Goal: Information Seeking & Learning: Understand process/instructions

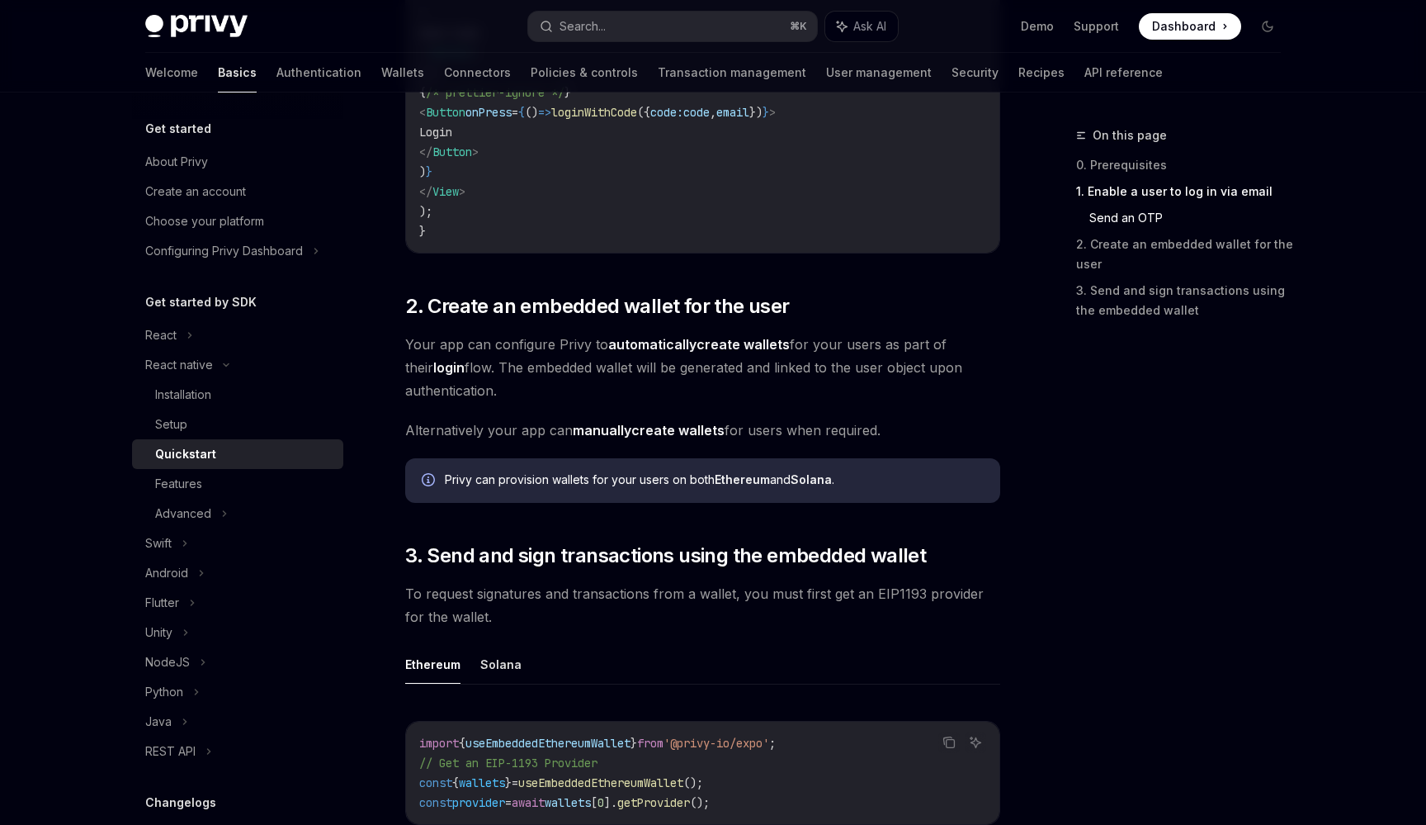
scroll to position [1436, 0]
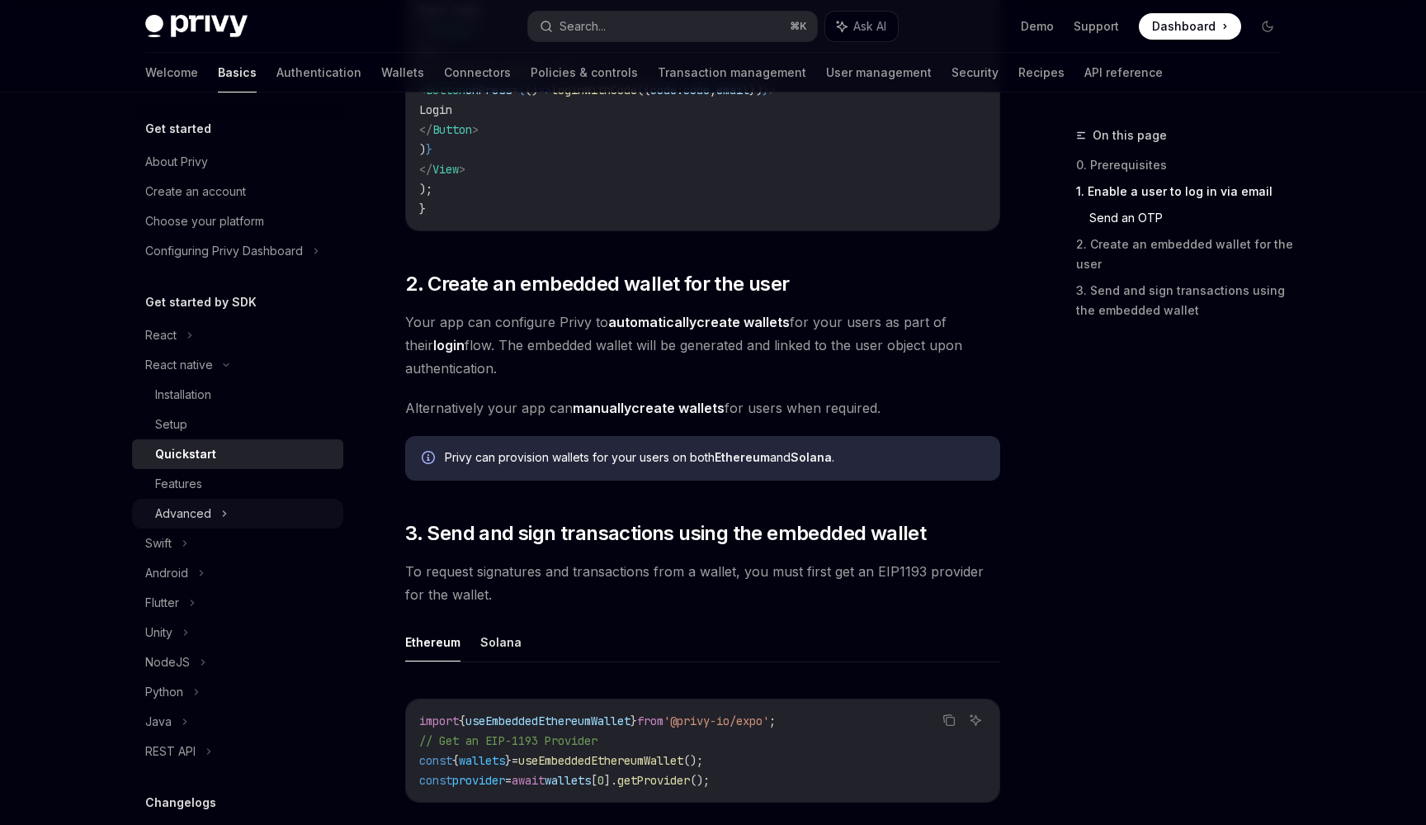
click at [217, 512] on div "Advanced" at bounding box center [237, 514] width 211 height 30
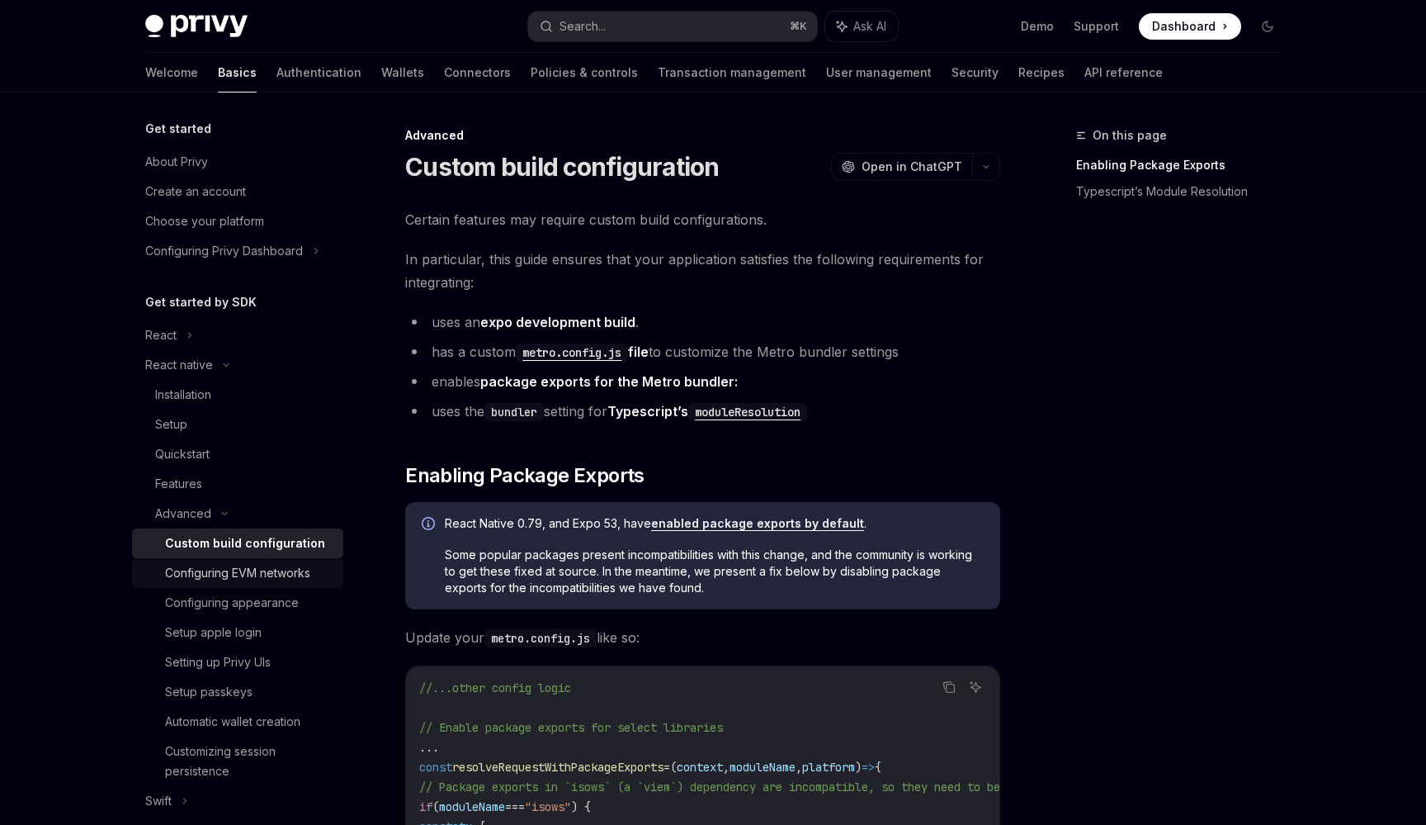
click at [255, 575] on div "Configuring EVM networks" at bounding box center [237, 573] width 145 height 20
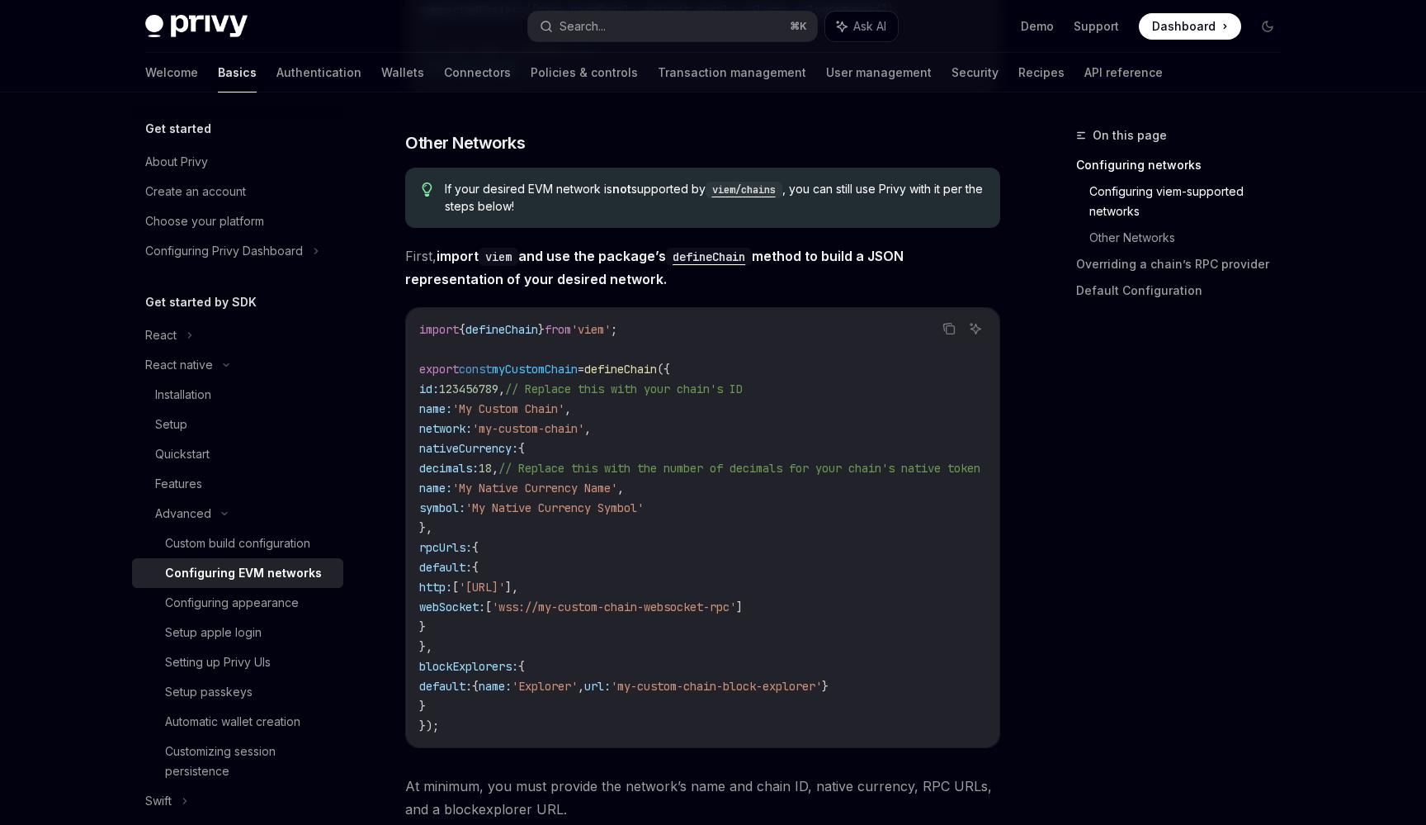
scroll to position [1029, 0]
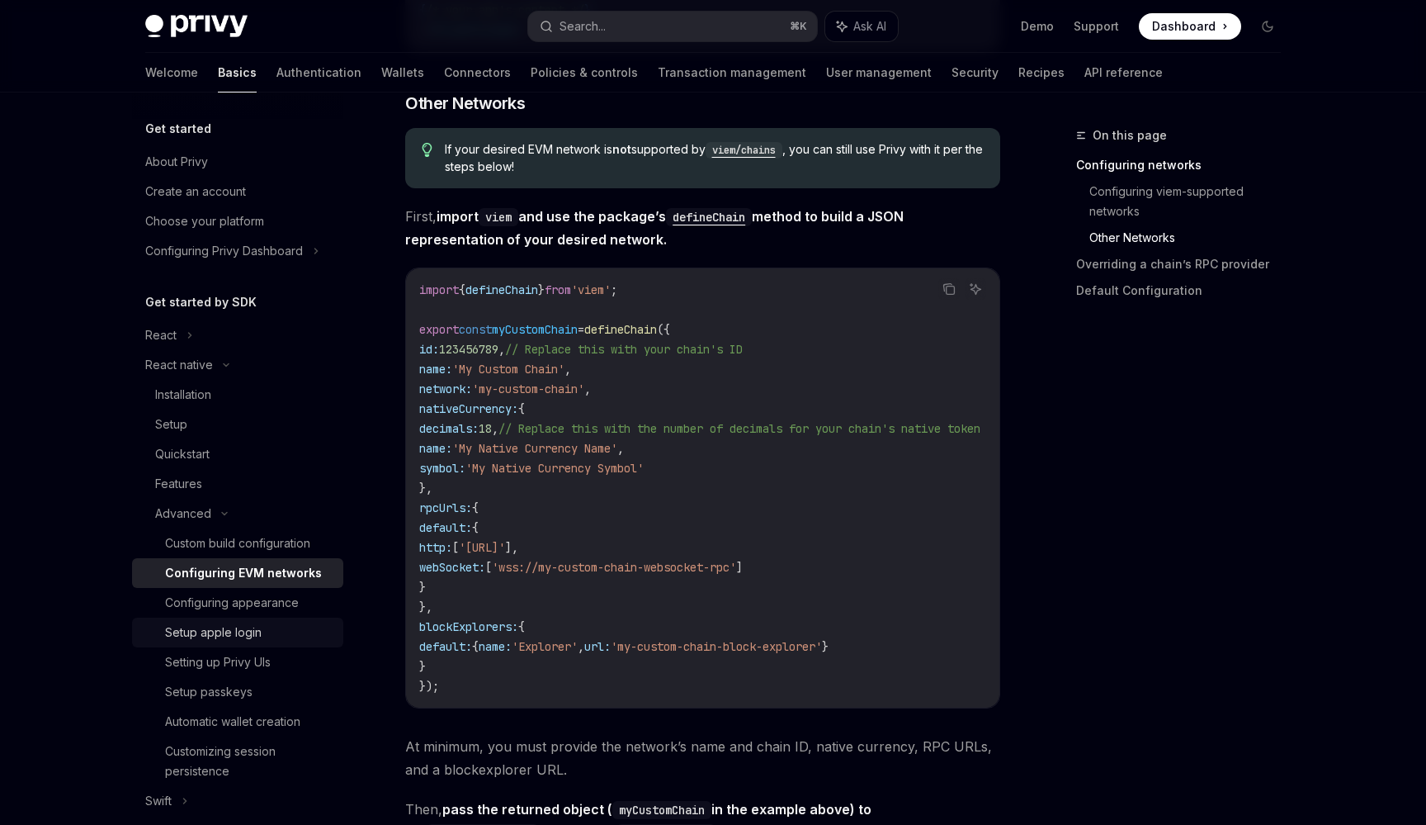
click at [234, 634] on div "Setup apple login" at bounding box center [213, 632] width 97 height 20
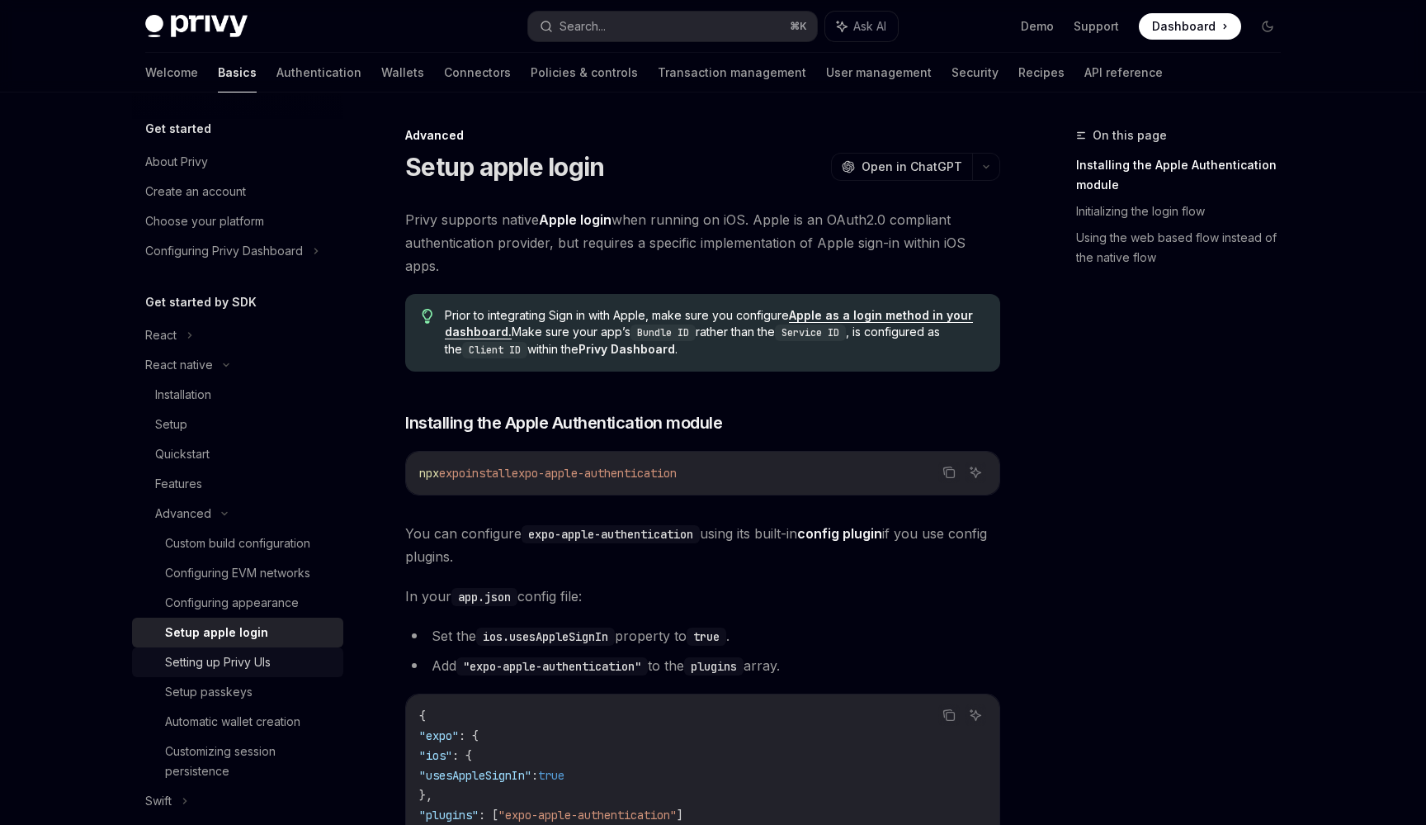
click at [224, 658] on div "Setting up Privy UIs" at bounding box center [218, 662] width 106 height 20
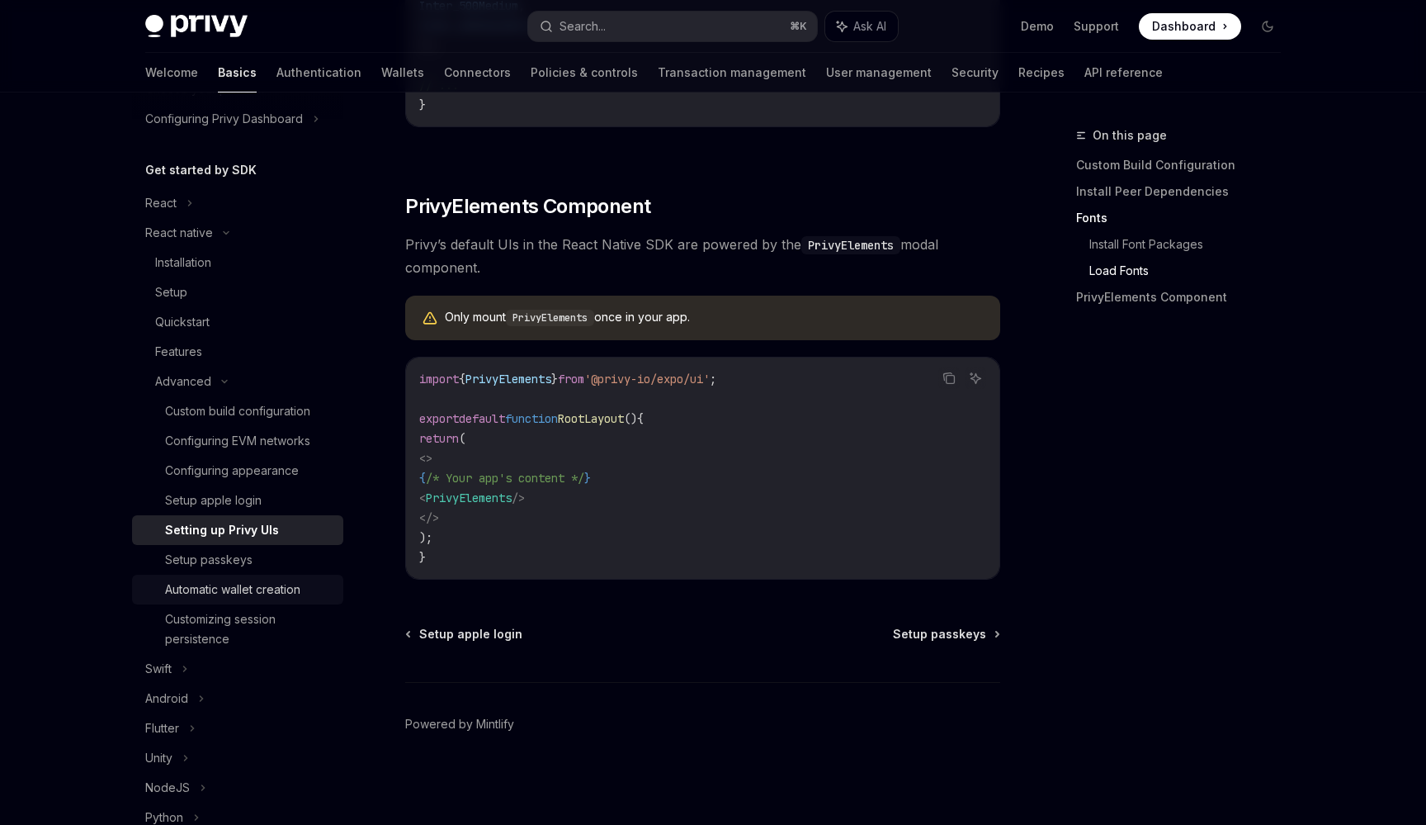
scroll to position [164, 0]
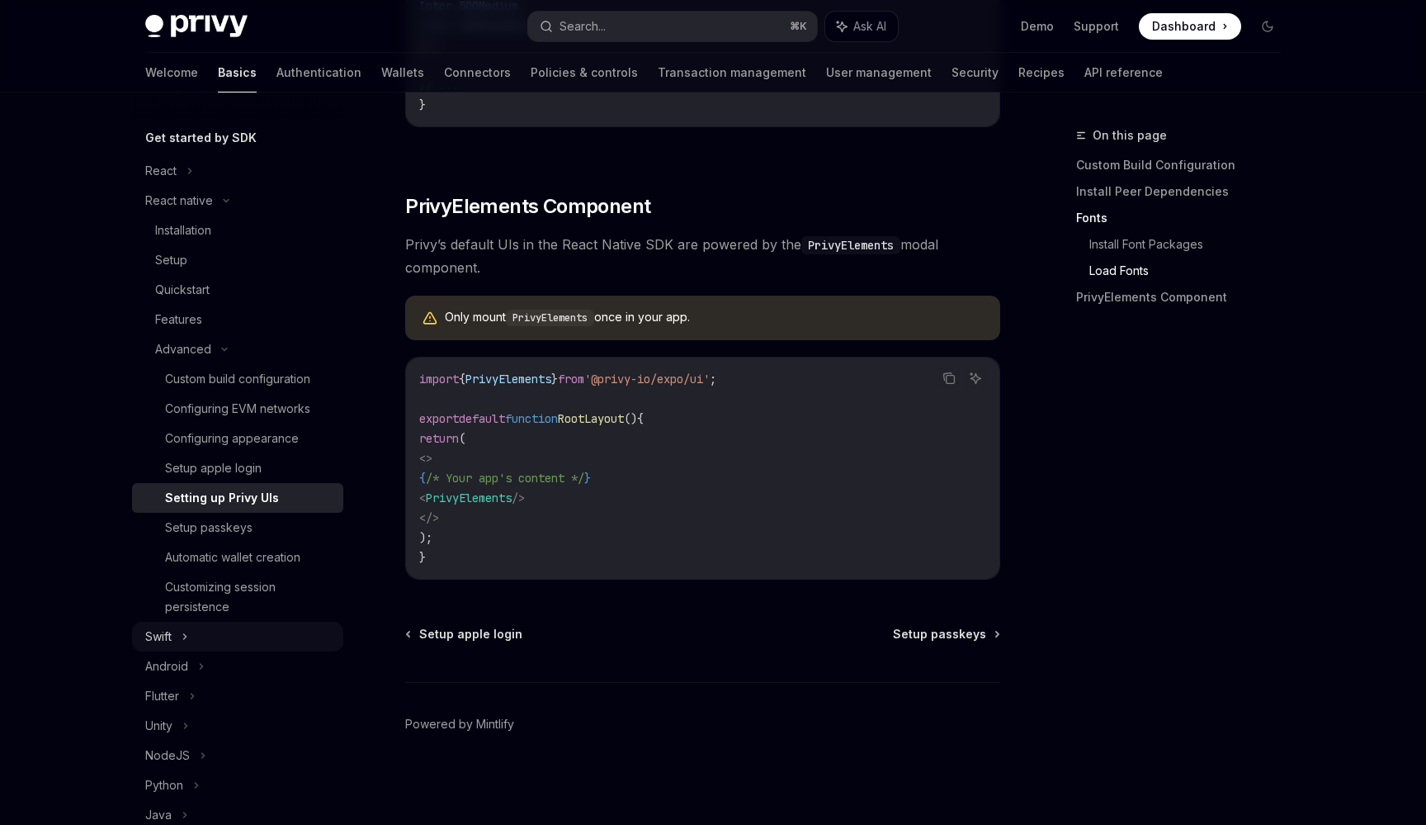
click at [170, 634] on div "Swift" at bounding box center [158, 637] width 26 height 20
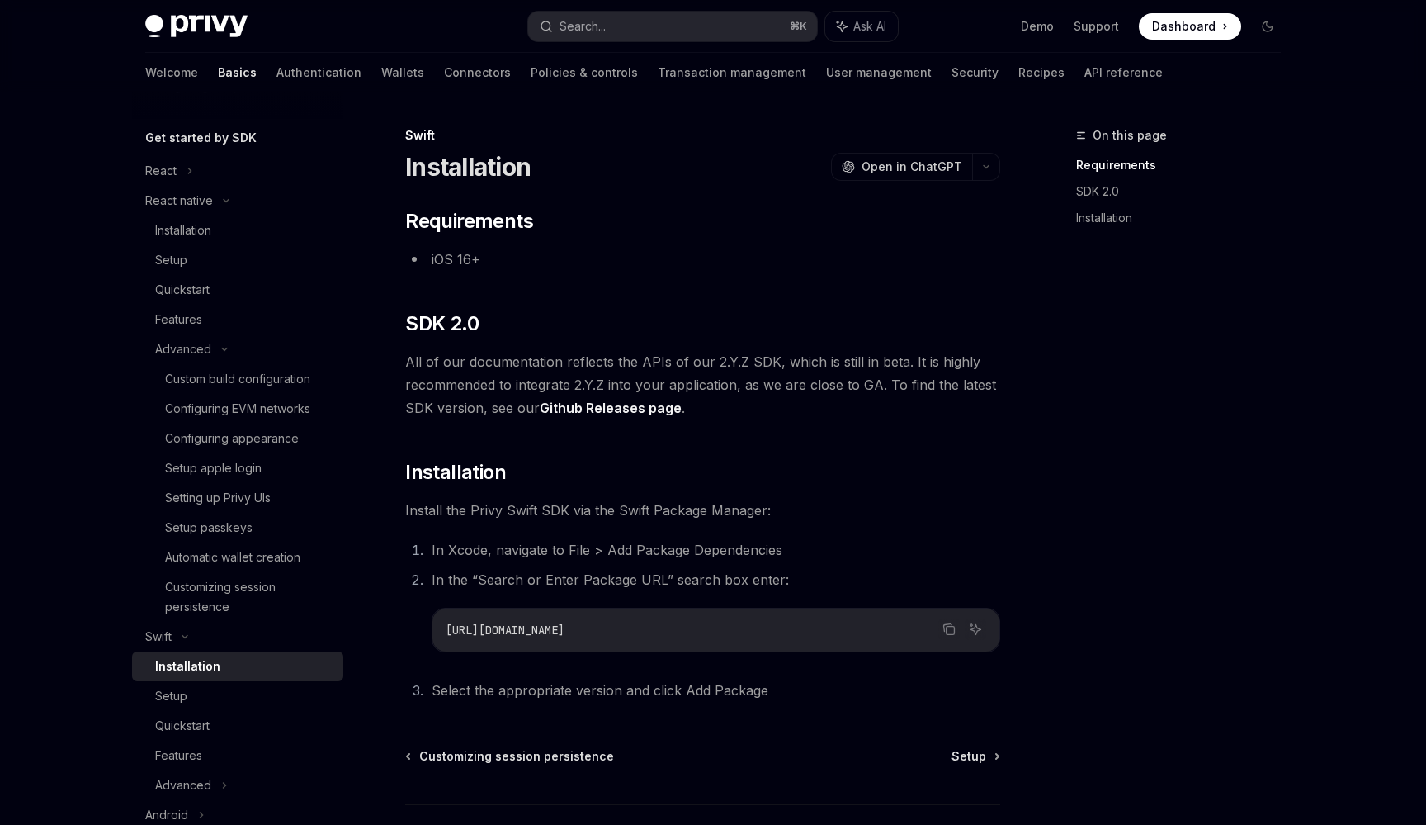
scroll to position [122, 0]
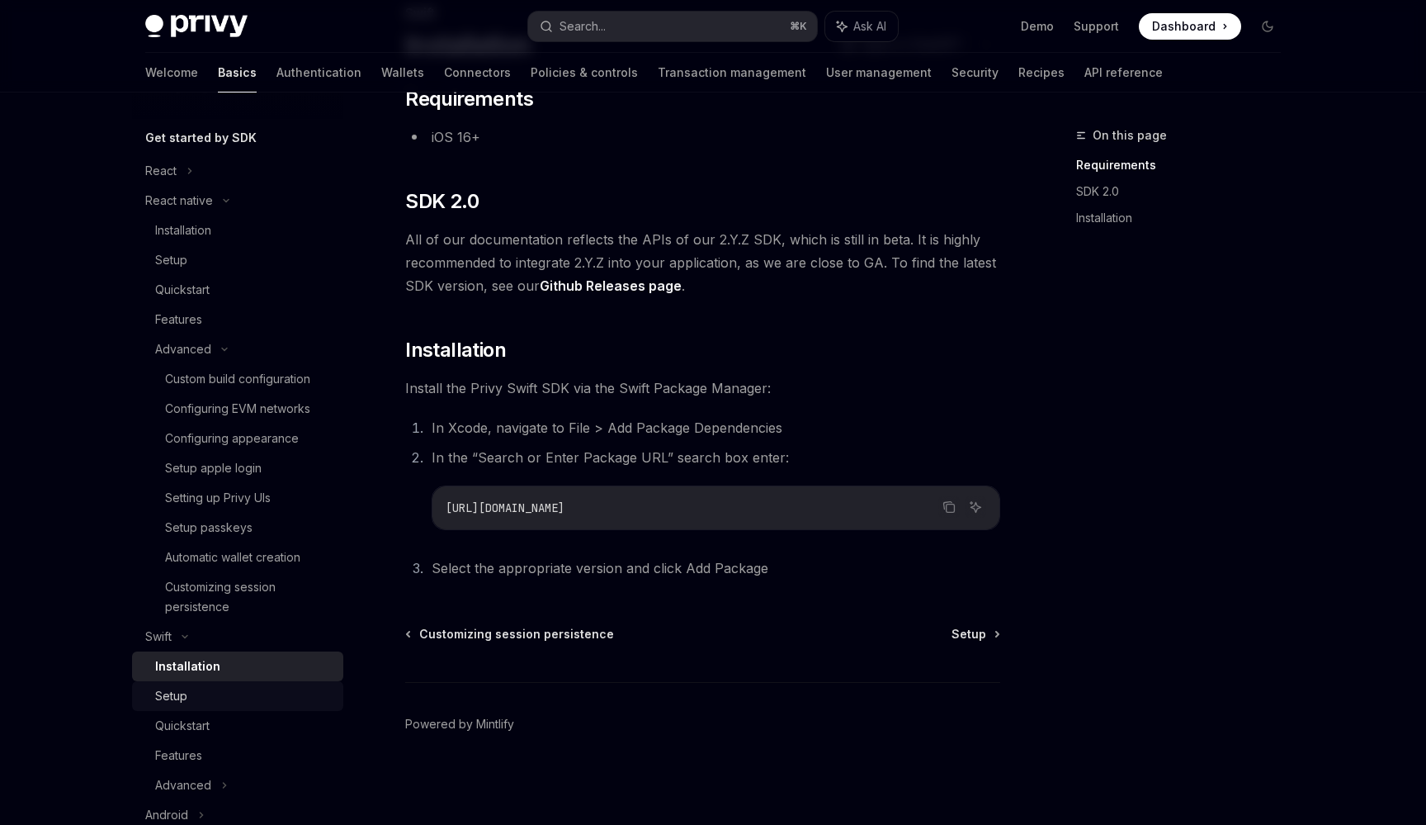
click at [191, 693] on div "Setup" at bounding box center [244, 696] width 178 height 20
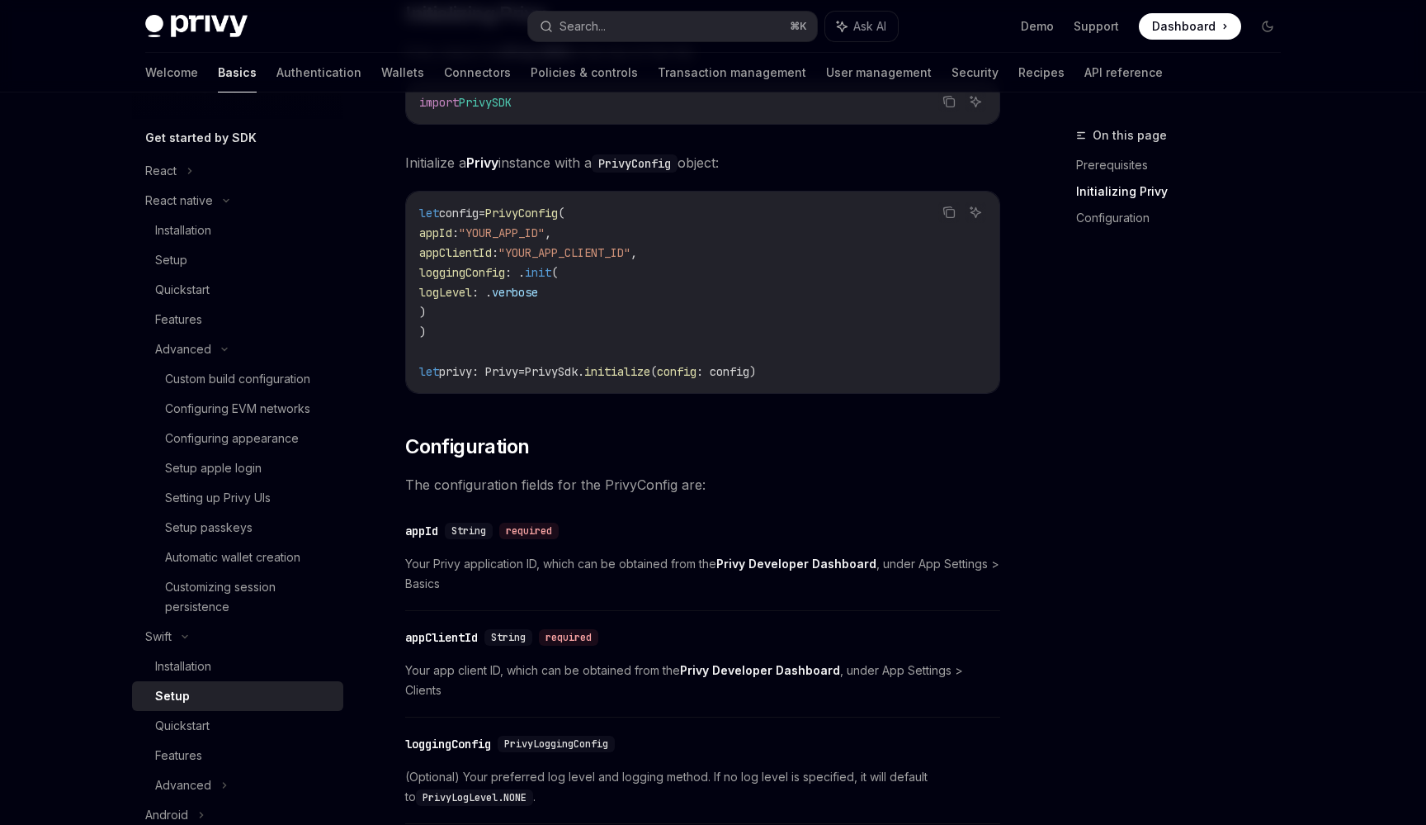
scroll to position [419, 0]
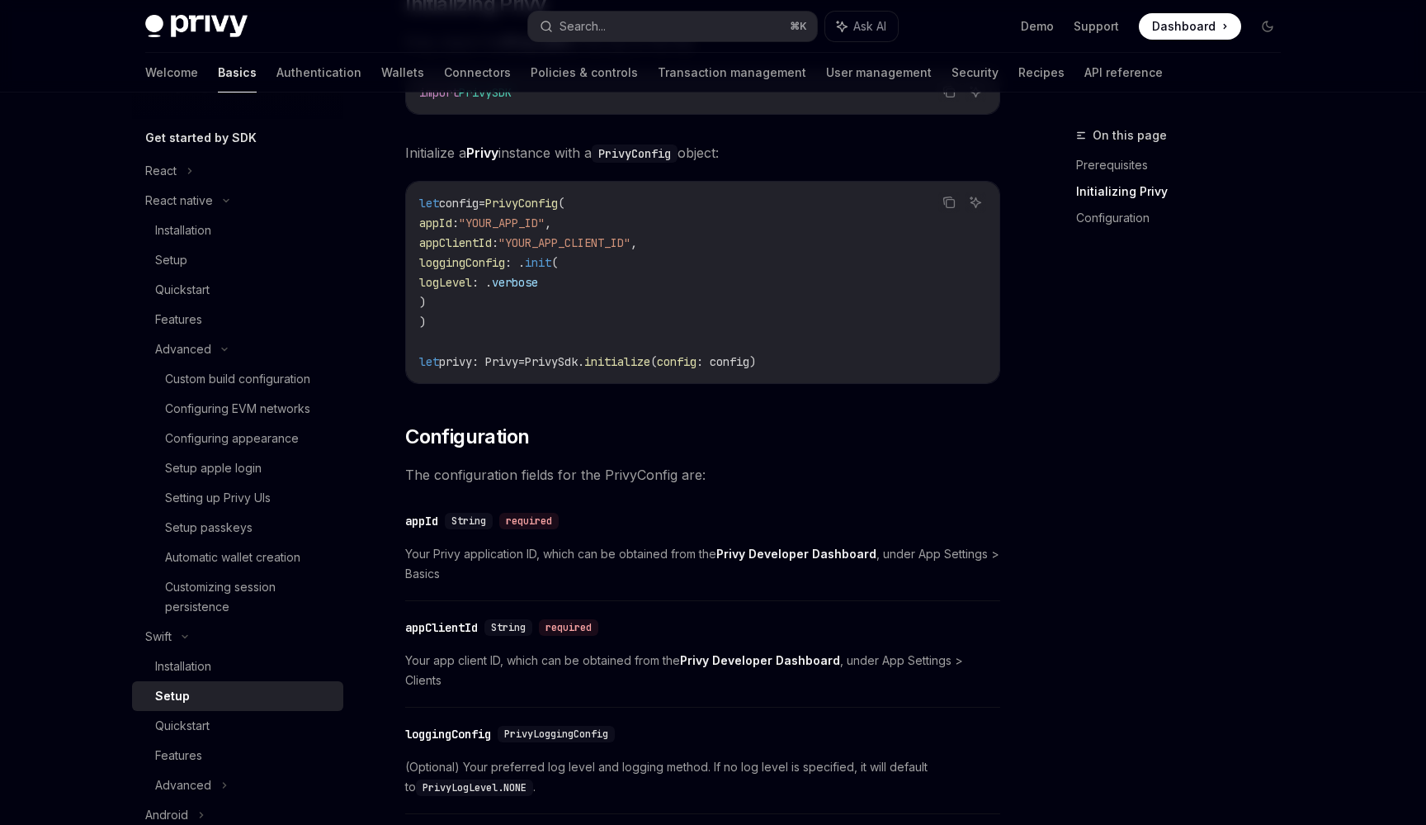
click at [752, 235] on code "let config = PrivyConfig ( appId : "YOUR_APP_ID" , appClientId : "YOUR_APP_CLIE…" at bounding box center [702, 282] width 567 height 178
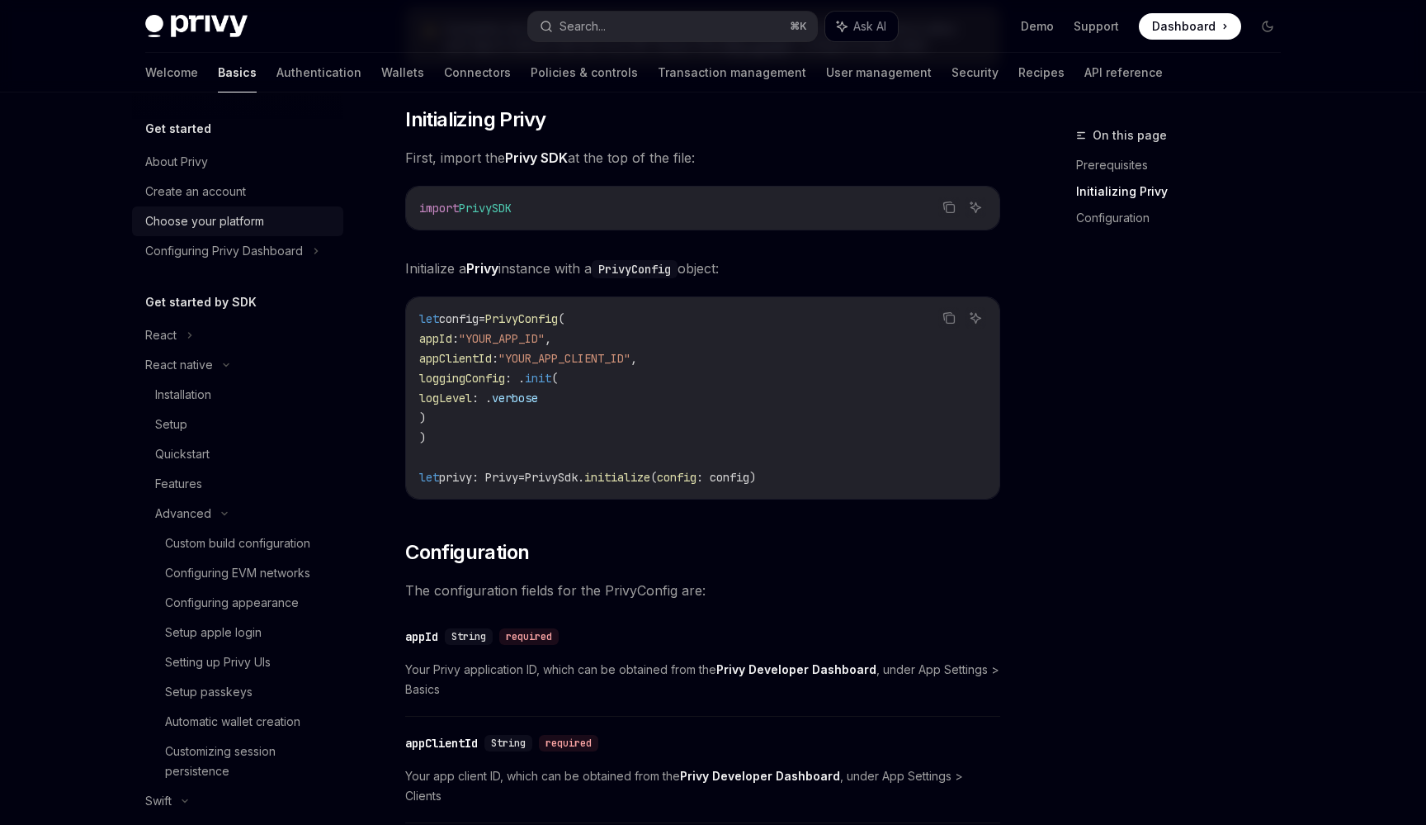
scroll to position [319, 0]
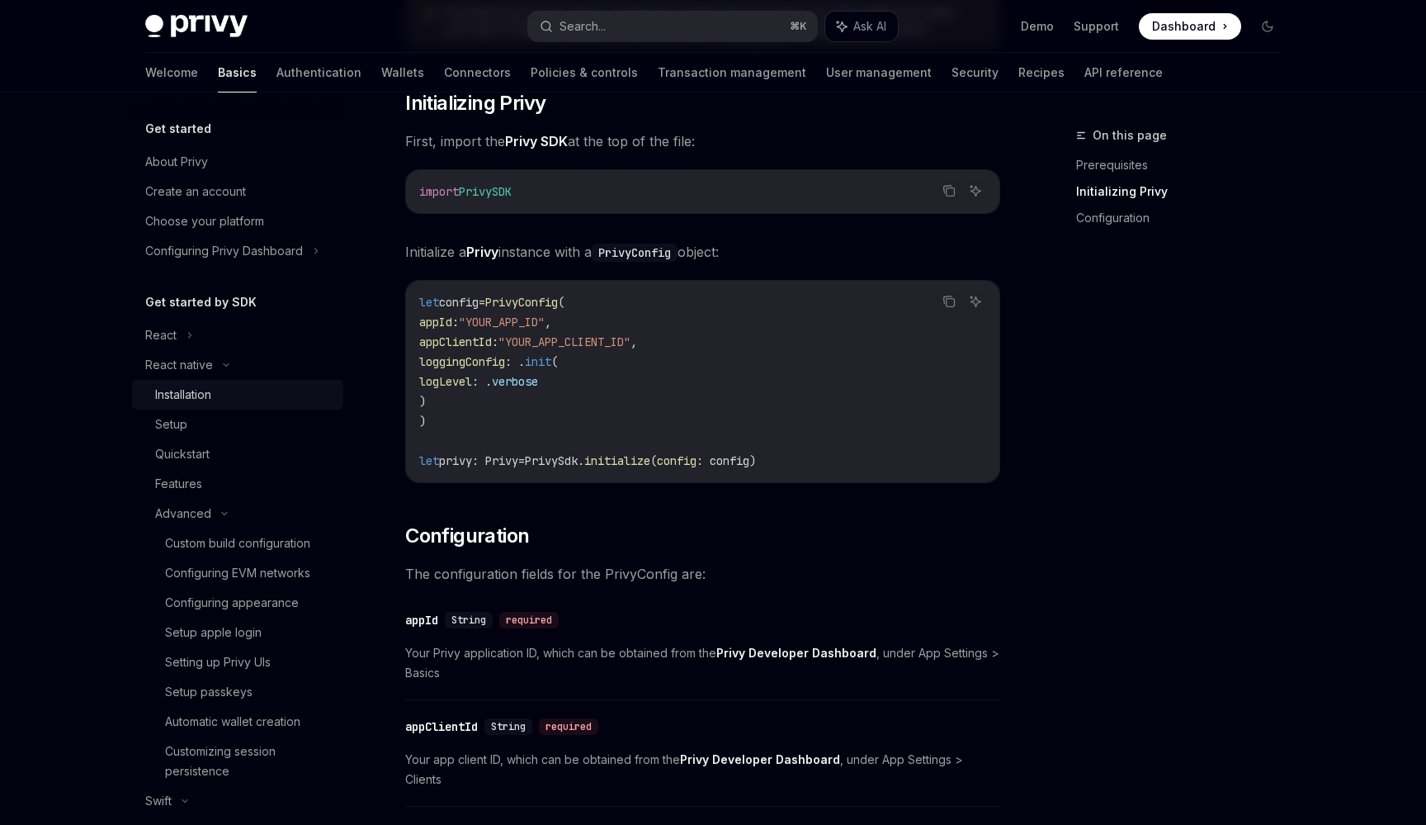
click at [202, 390] on div "Installation" at bounding box center [183, 395] width 56 height 20
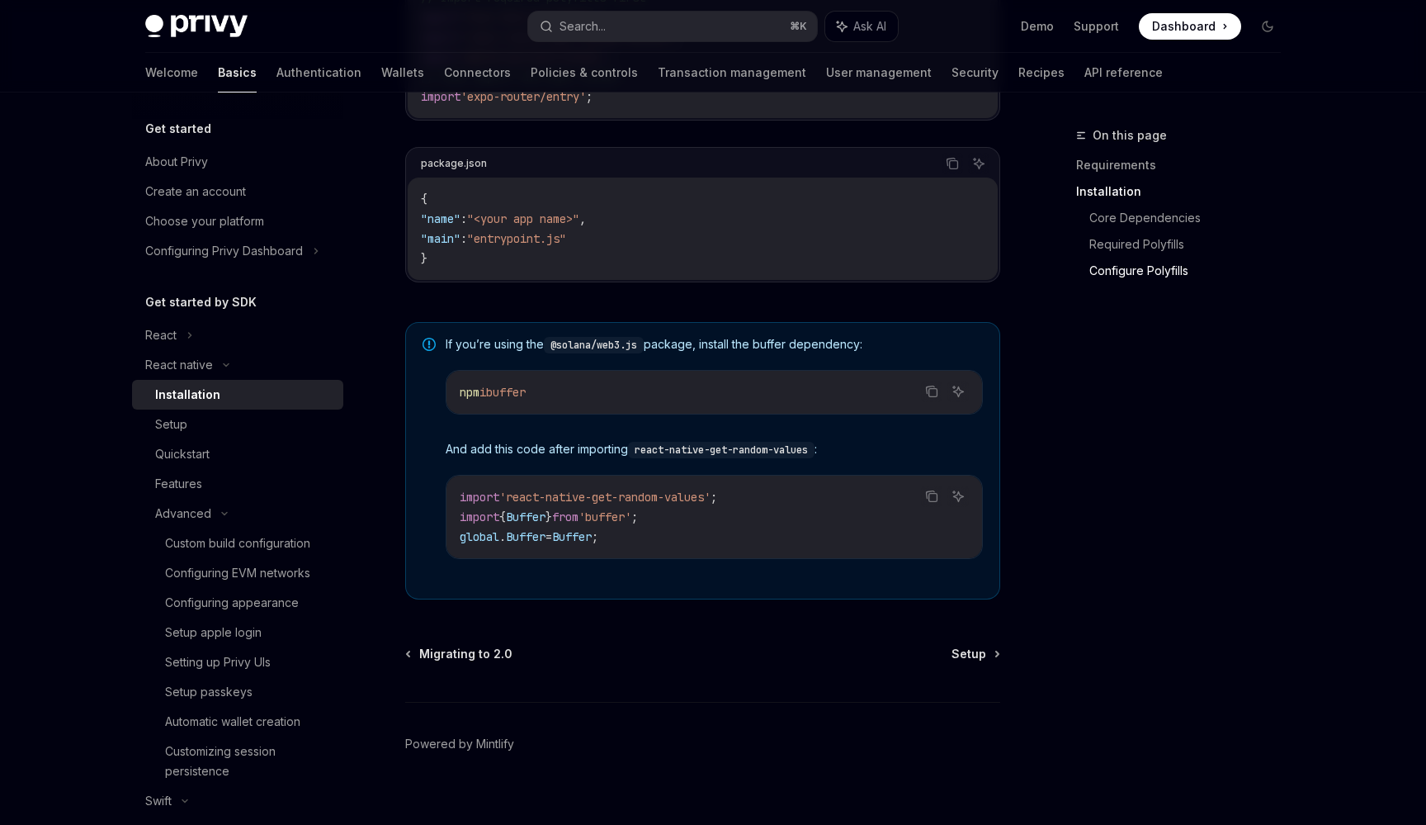
scroll to position [1057, 0]
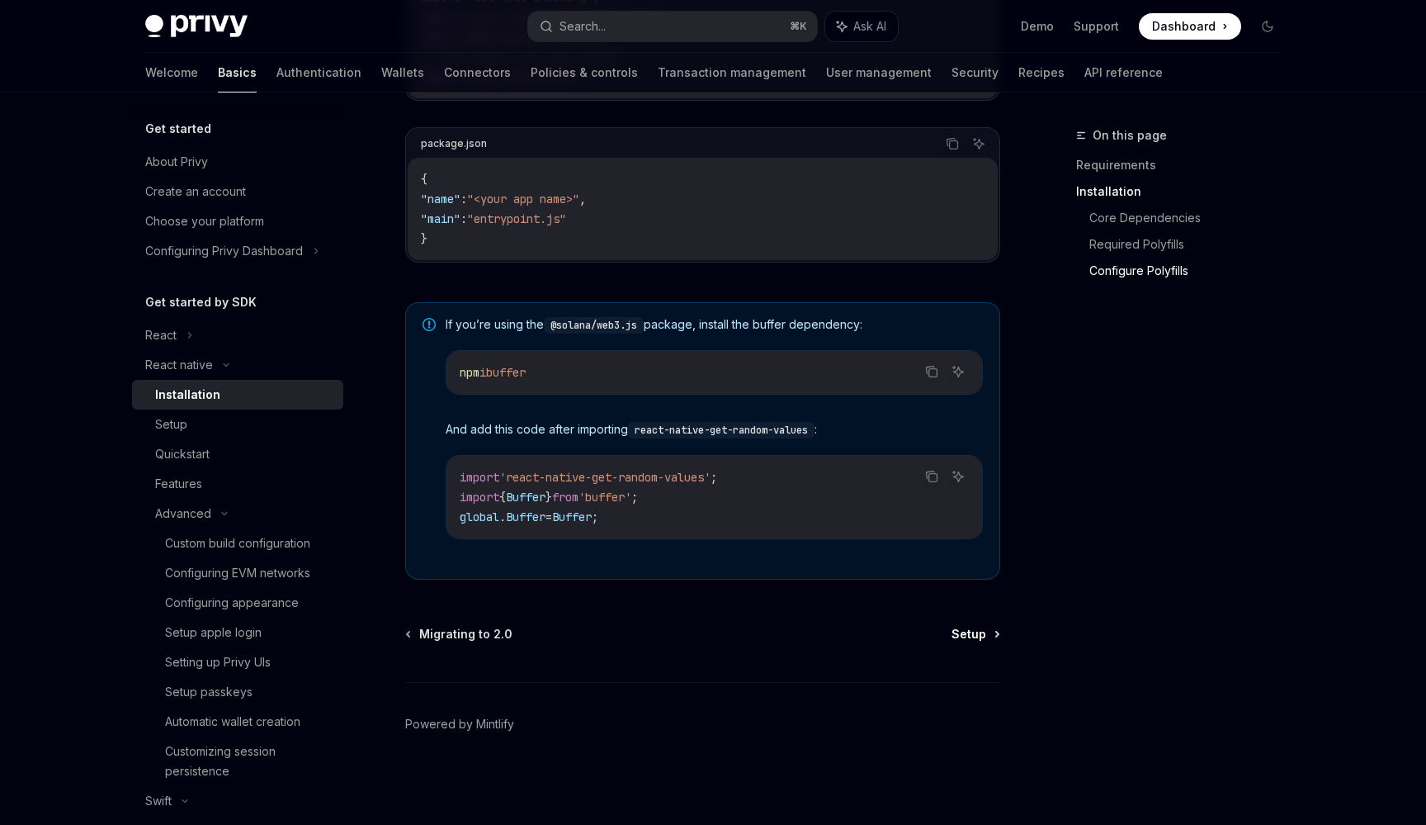
click at [988, 633] on link "Setup" at bounding box center [975, 634] width 47 height 17
type textarea "*"
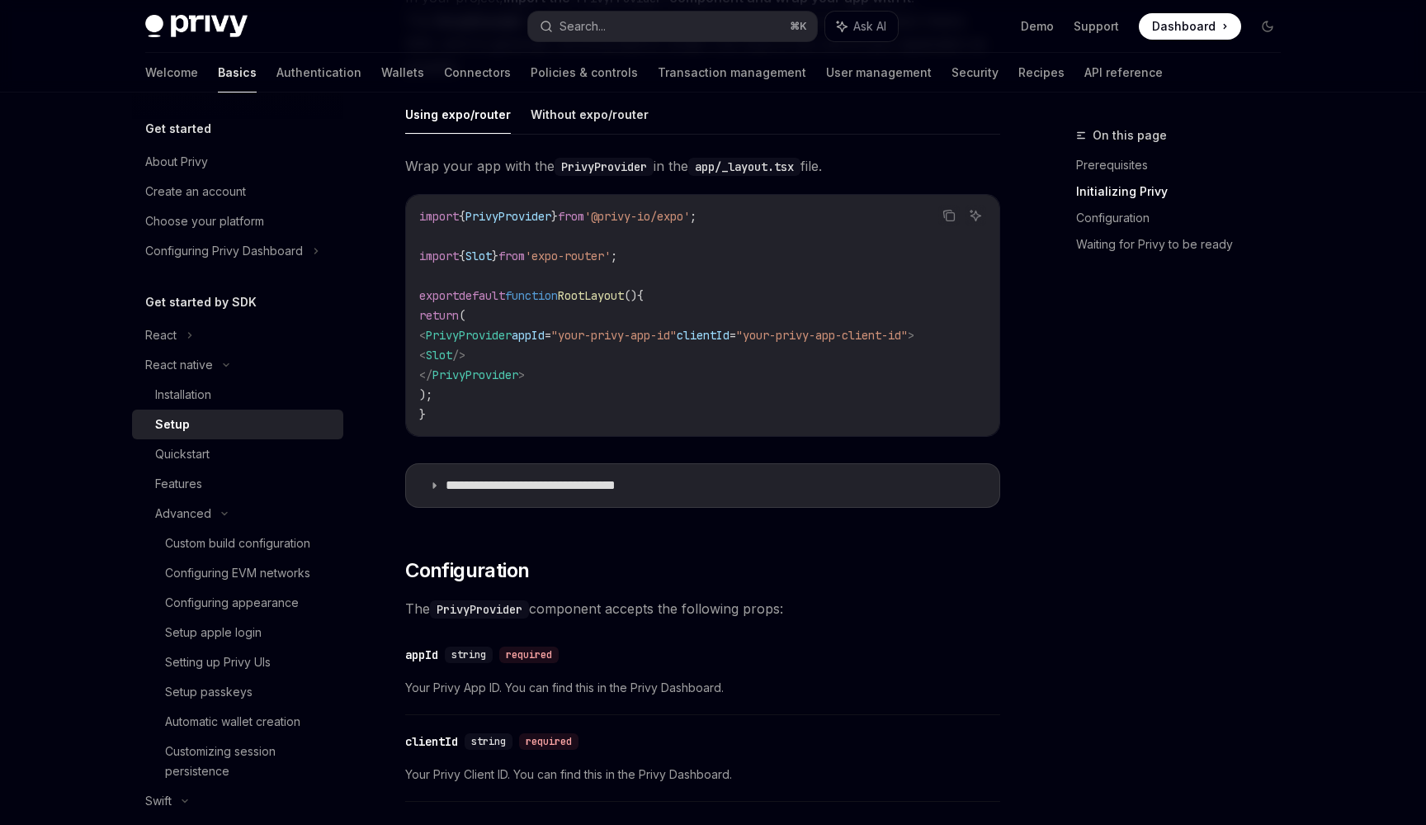
scroll to position [465, 0]
drag, startPoint x: 435, startPoint y: 336, endPoint x: 553, endPoint y: 333, distance: 118.1
click at [553, 333] on span "< PrivyProvider appId = "your-privy-app-id" clientId = "your-privy-app-client-i…" at bounding box center [666, 333] width 495 height 15
copy span "< PrivyProvider"
click at [715, 404] on code "import { PrivyProvider } from '@privy-io/expo' ; import { Slot } from 'expo-rou…" at bounding box center [702, 314] width 567 height 218
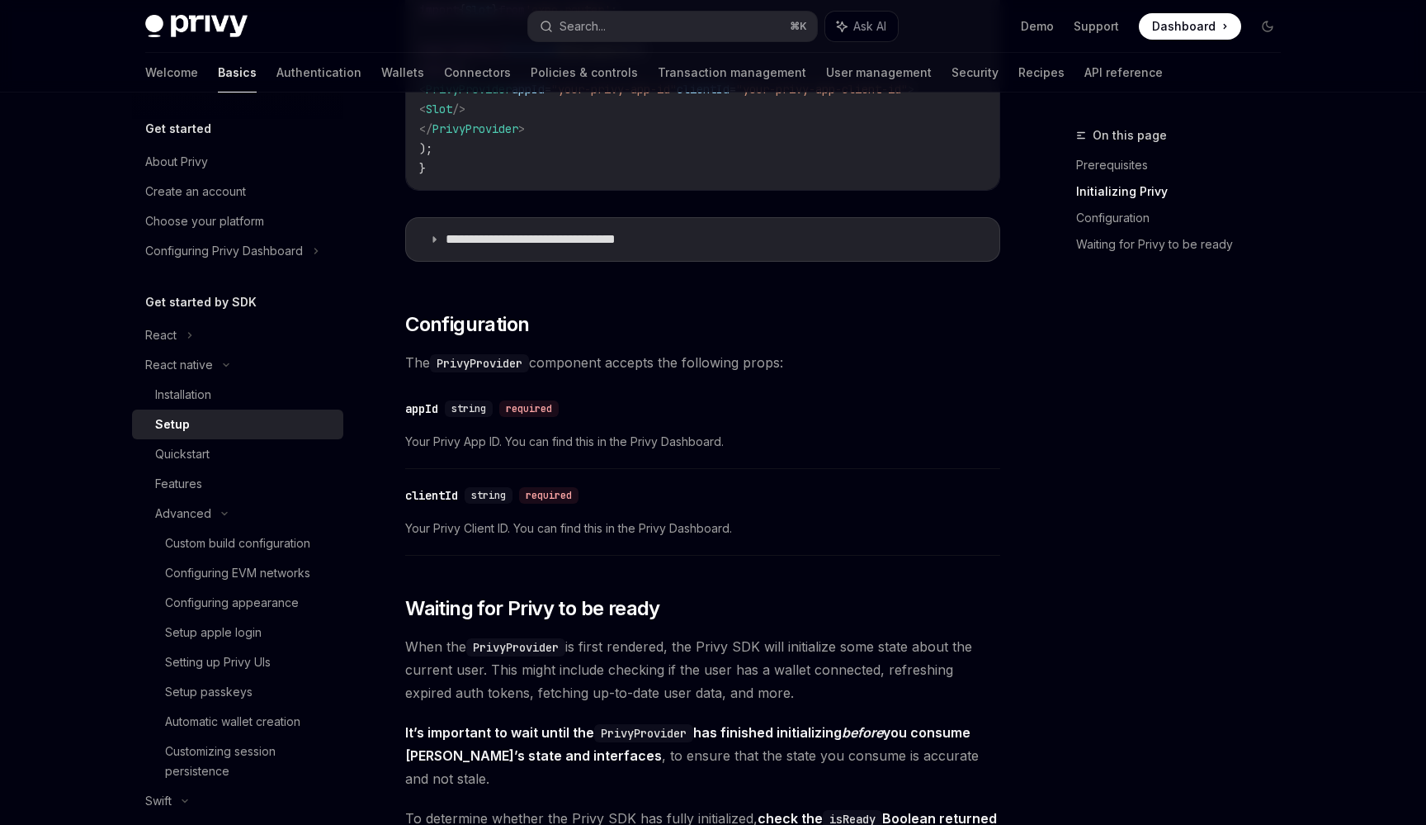
scroll to position [730, 0]
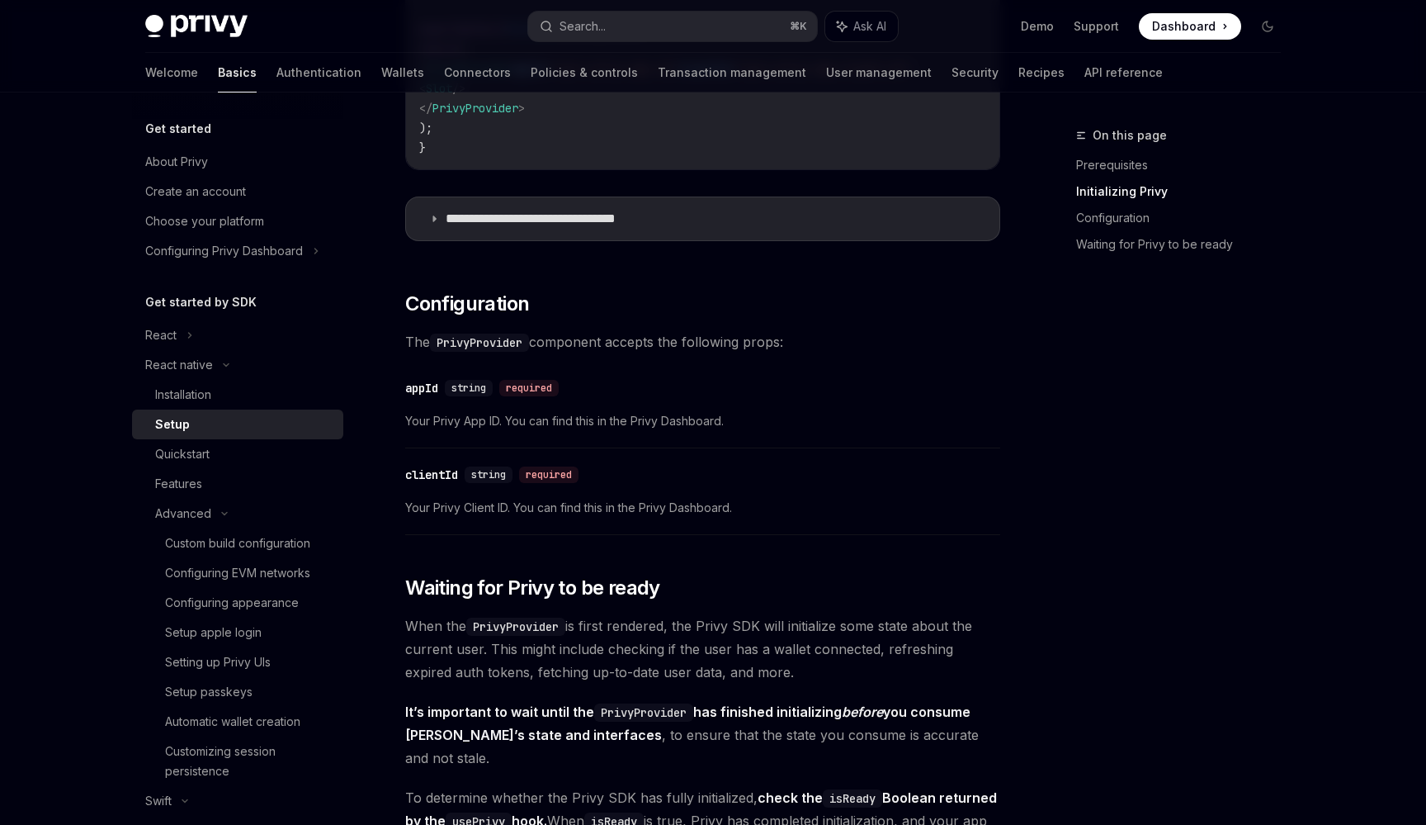
click at [1246, 356] on div "On this page Prerequisites Initializing Privy Configuration Waiting for Privy t…" at bounding box center [1168, 474] width 251 height 699
